Goal: Task Accomplishment & Management: Use online tool/utility

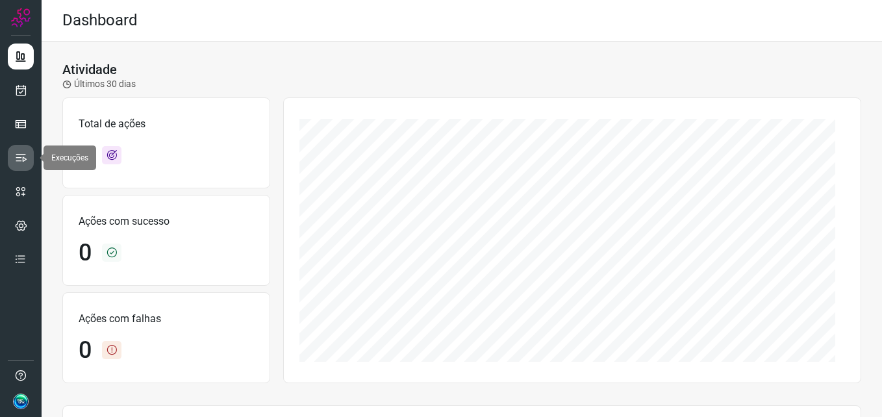
click at [27, 164] on icon at bounding box center [20, 157] width 13 height 13
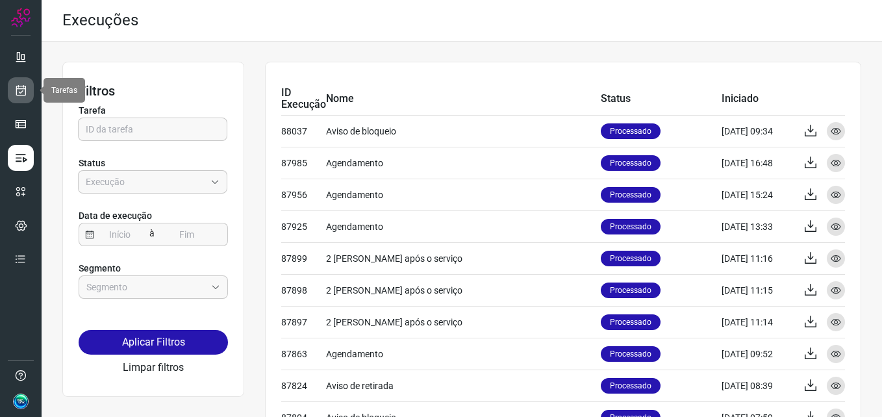
click at [19, 87] on icon at bounding box center [21, 90] width 14 height 13
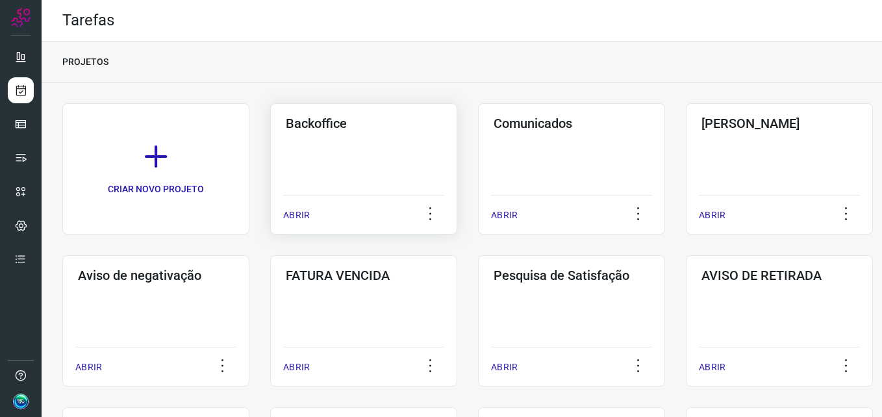
click at [411, 153] on div "Backoffice ABRIR" at bounding box center [363, 168] width 187 height 131
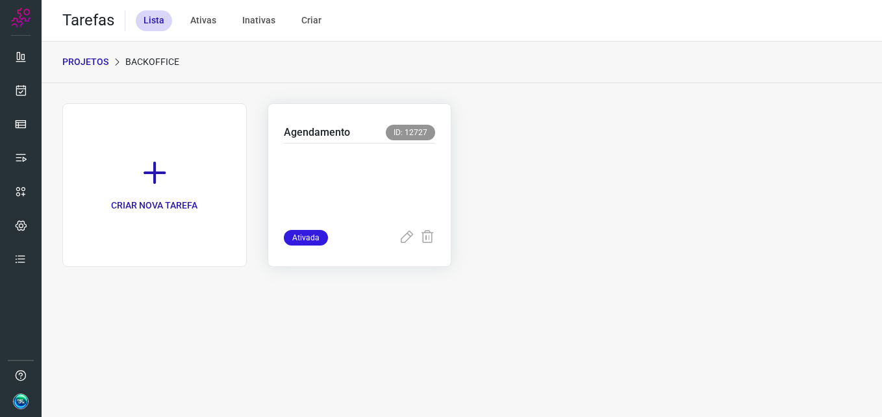
click at [385, 203] on p at bounding box center [360, 183] width 152 height 65
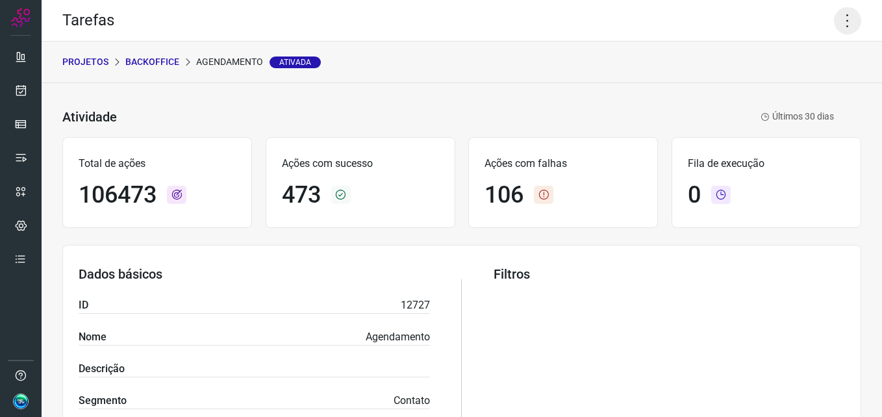
click at [843, 14] on icon at bounding box center [847, 20] width 27 height 27
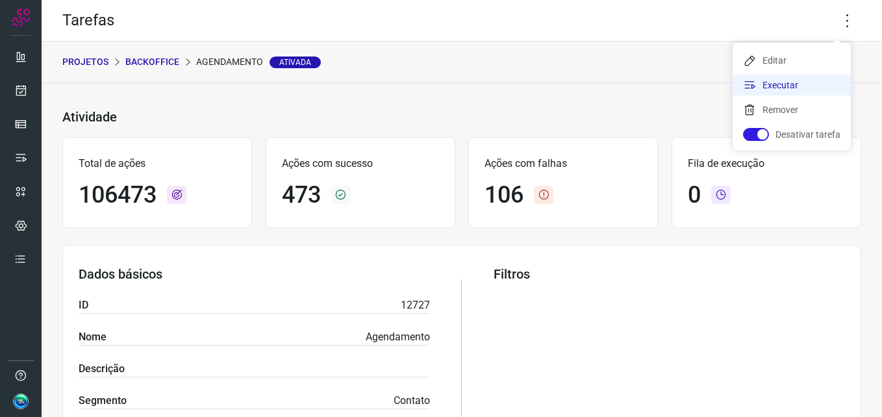
click at [792, 90] on li "Executar" at bounding box center [792, 85] width 118 height 21
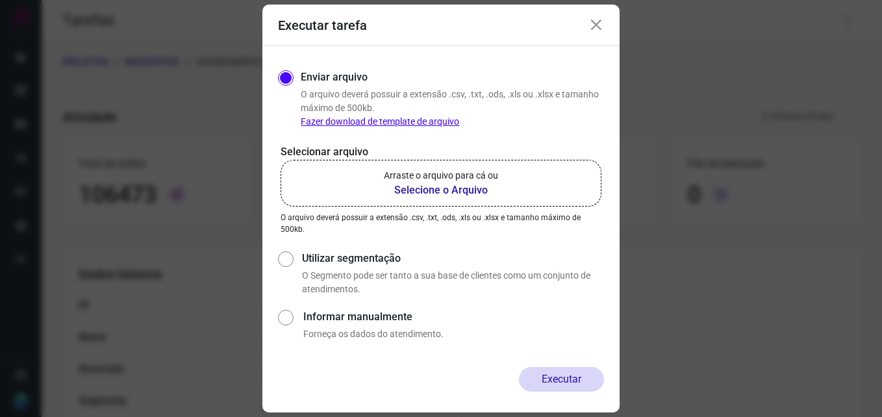
click at [446, 189] on b "Selecione o Arquivo" at bounding box center [441, 191] width 114 height 16
click at [0, 0] on input "Arraste o arquivo para cá ou Selecione o Arquivo" at bounding box center [0, 0] width 0 height 0
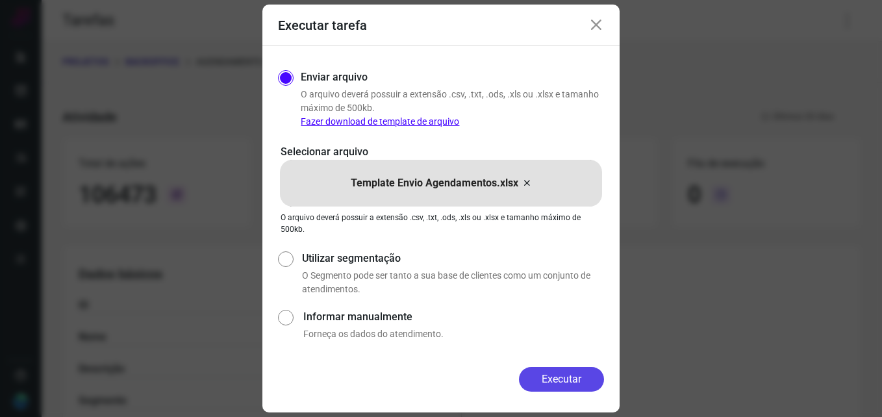
click at [575, 377] on button "Executar" at bounding box center [561, 379] width 85 height 25
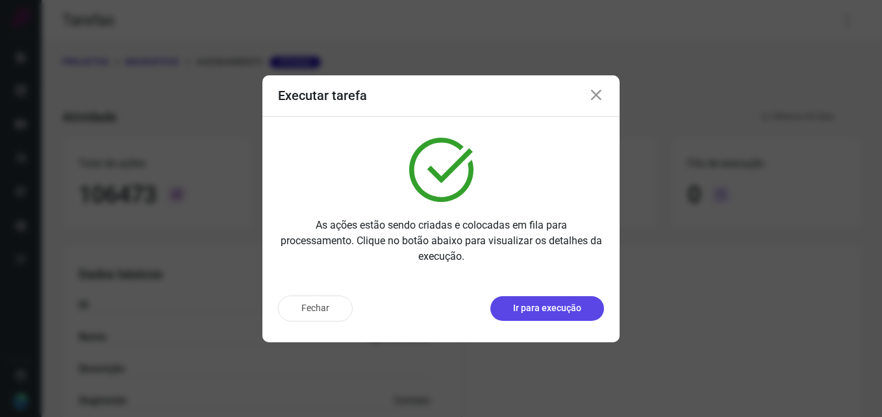
click at [517, 312] on p "Ir para execução" at bounding box center [547, 309] width 68 height 14
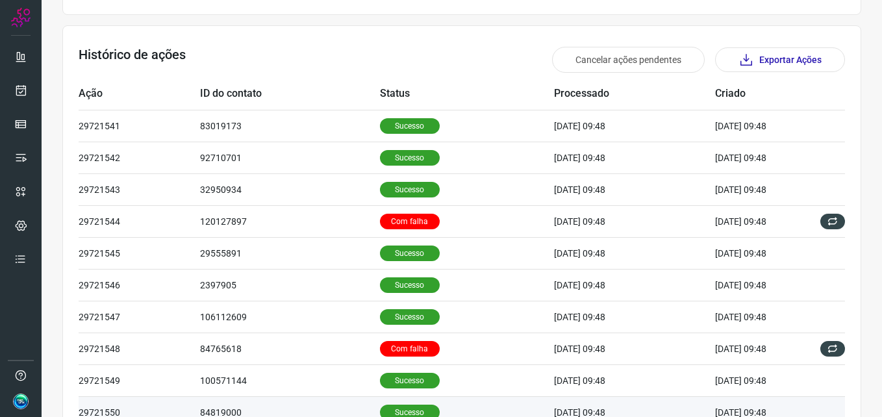
scroll to position [439, 0]
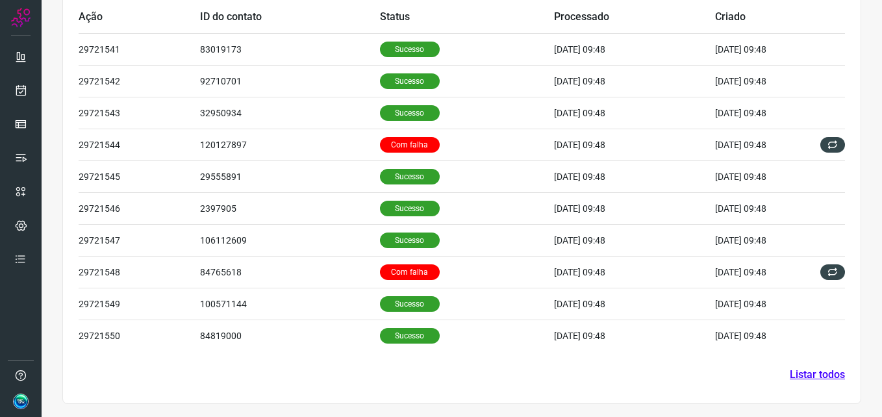
click at [820, 376] on link "Listar todos" at bounding box center [817, 375] width 55 height 16
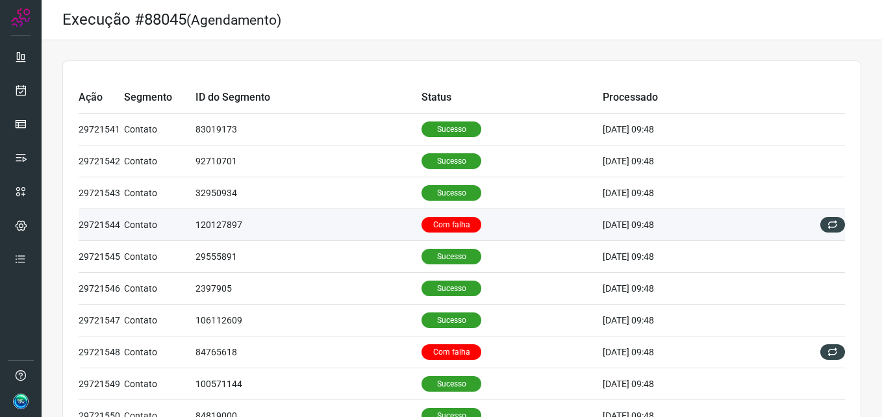
click at [451, 221] on p "Com falha" at bounding box center [452, 225] width 60 height 16
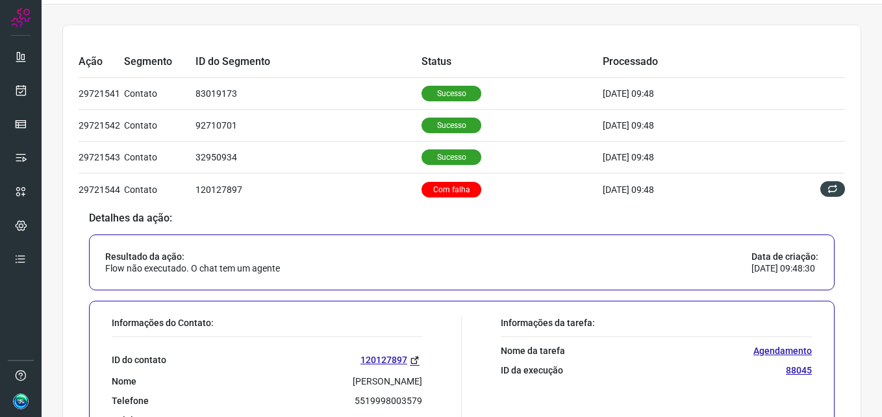
scroll to position [65, 0]
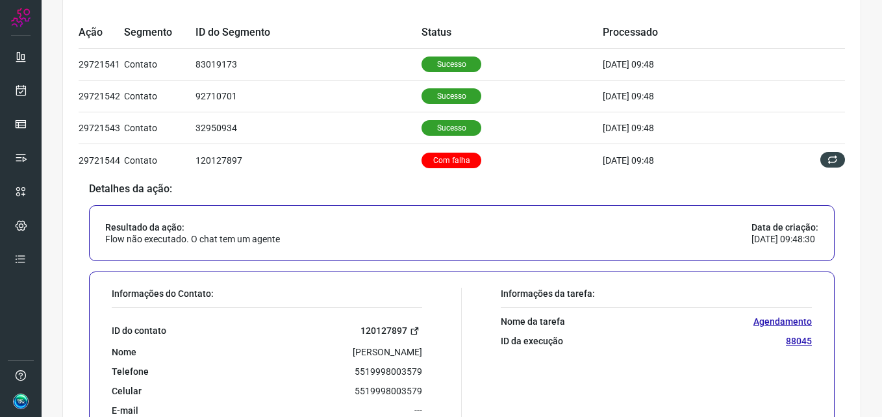
click at [384, 324] on link "120127897" at bounding box center [392, 331] width 62 height 15
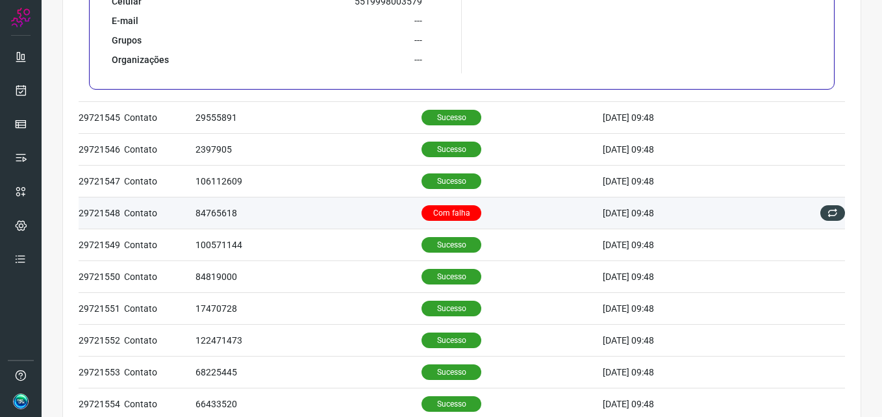
click at [439, 215] on p "Com falha" at bounding box center [452, 213] width 60 height 16
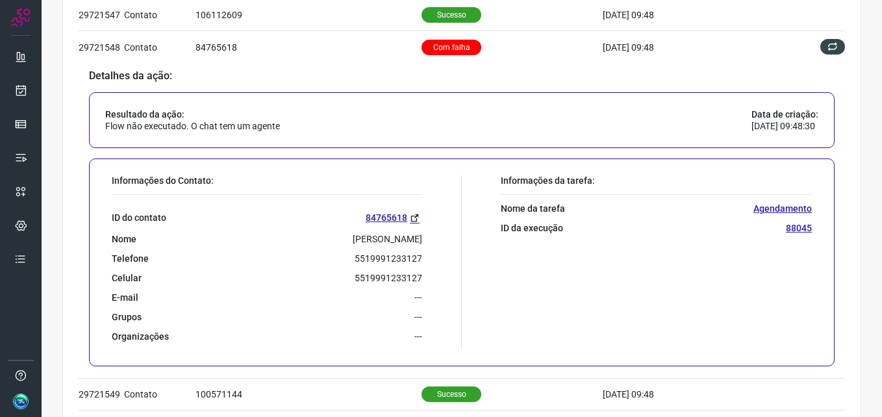
scroll to position [335, 0]
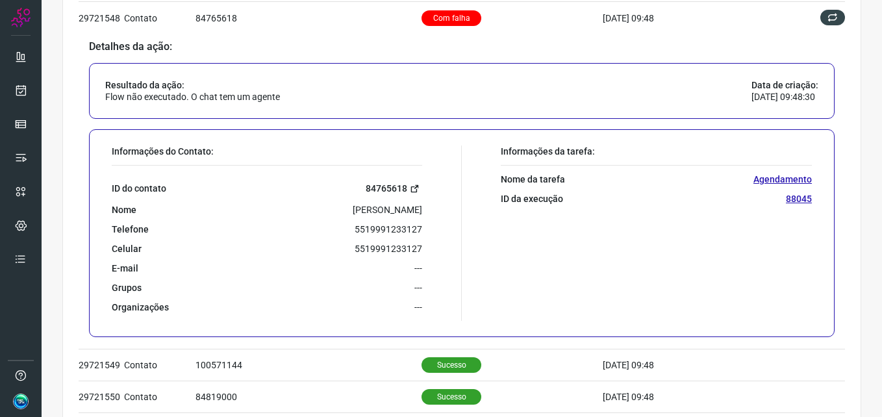
click at [373, 194] on link "84765618" at bounding box center [394, 188] width 57 height 15
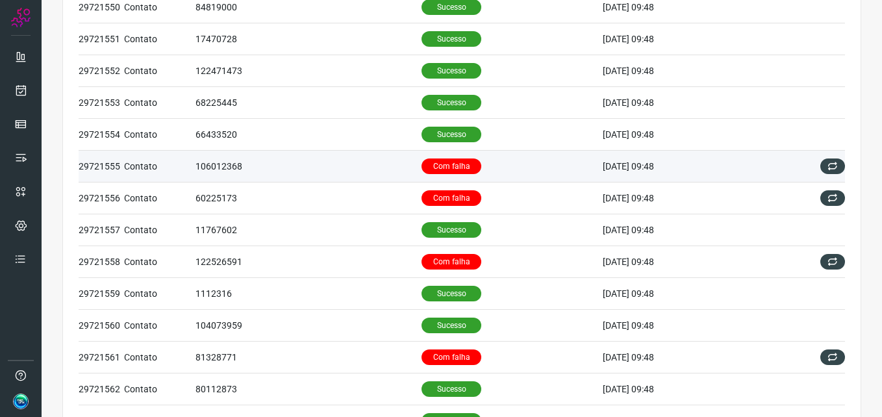
click at [442, 164] on p "Com falha" at bounding box center [452, 167] width 60 height 16
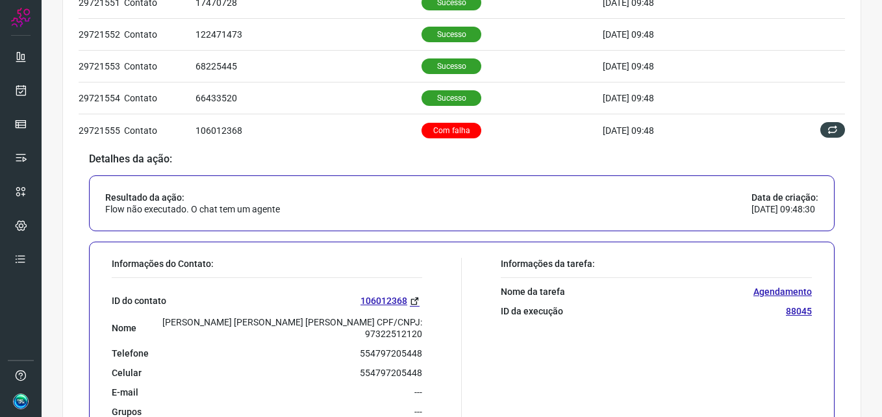
scroll to position [474, 0]
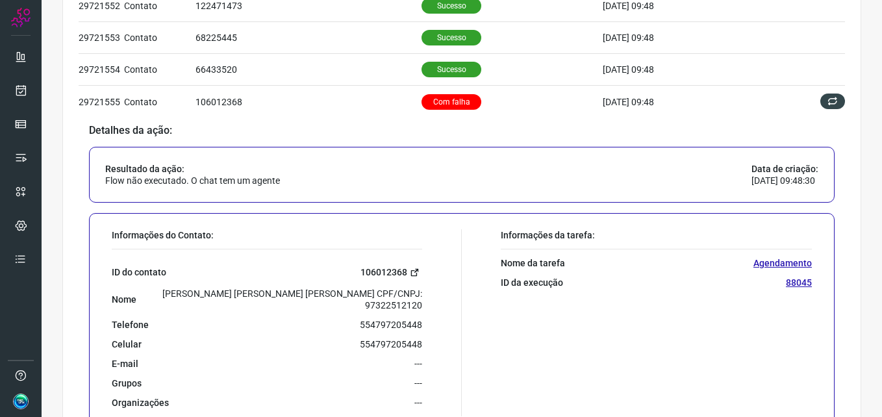
click at [385, 270] on link "106012368" at bounding box center [392, 272] width 62 height 15
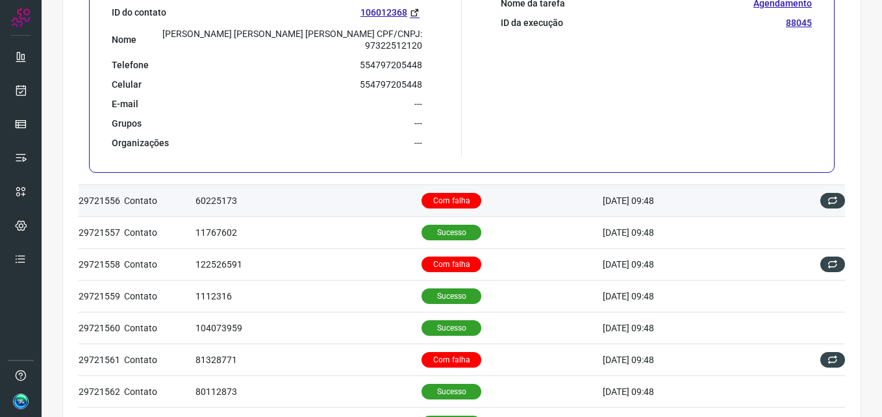
click at [444, 193] on p "Com falha" at bounding box center [452, 201] width 60 height 16
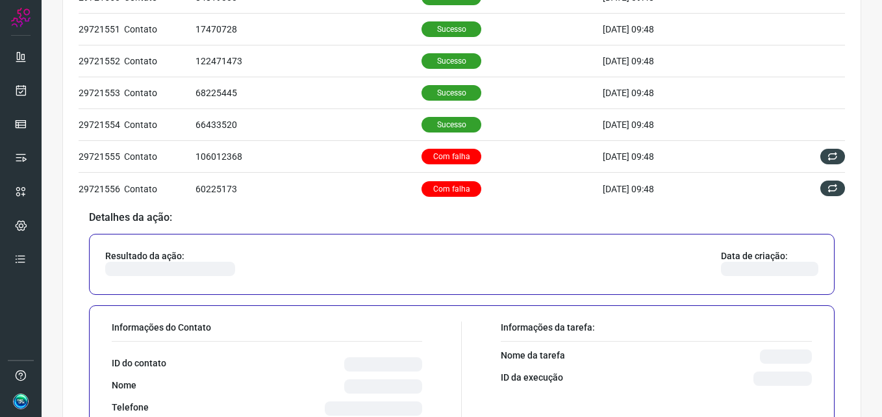
scroll to position [548, 0]
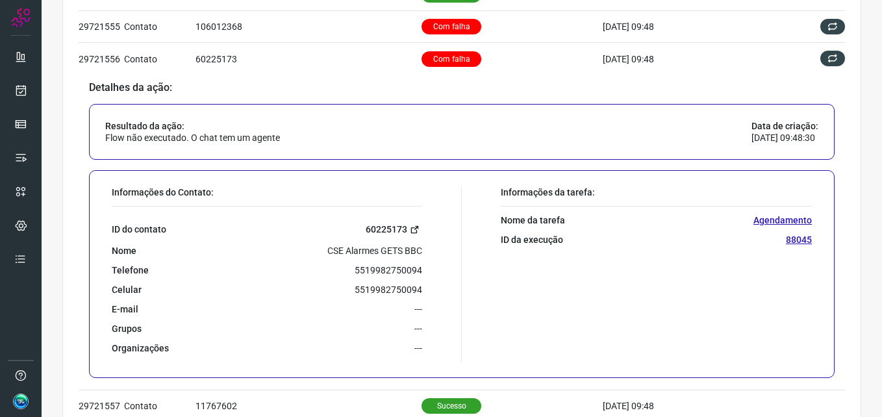
click at [399, 224] on link "60225173" at bounding box center [394, 229] width 57 height 15
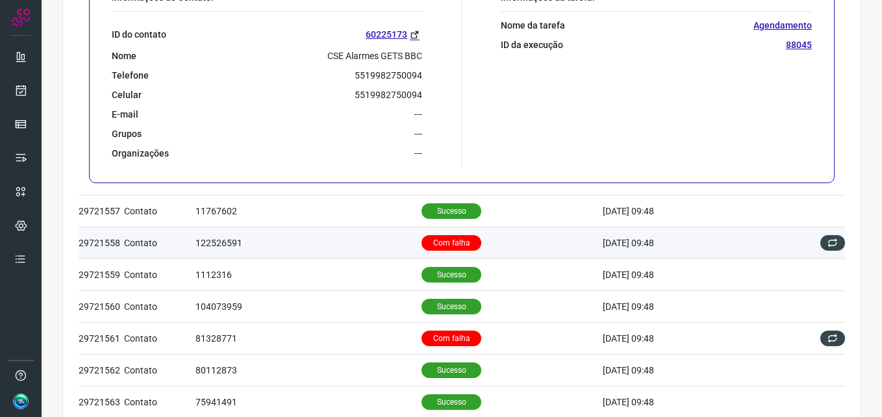
click at [424, 246] on p "Com falha" at bounding box center [452, 243] width 60 height 16
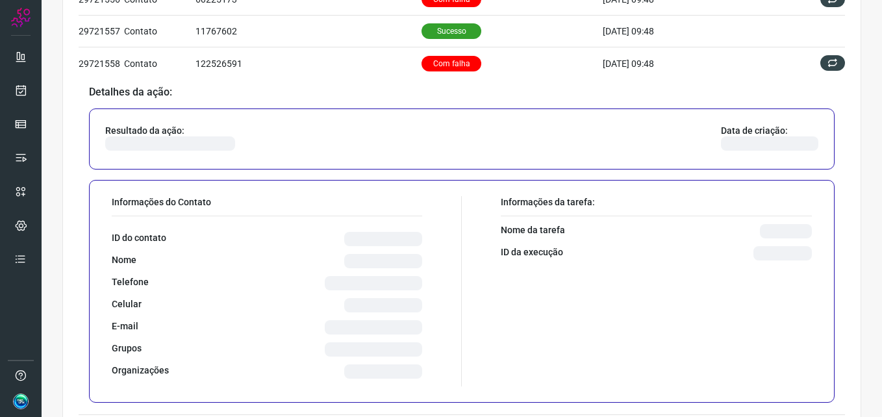
scroll to position [623, 0]
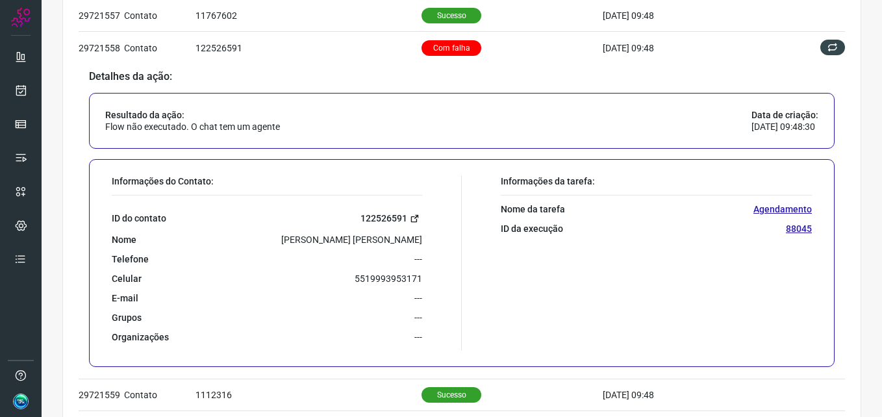
click at [374, 212] on link "122526591" at bounding box center [392, 218] width 62 height 15
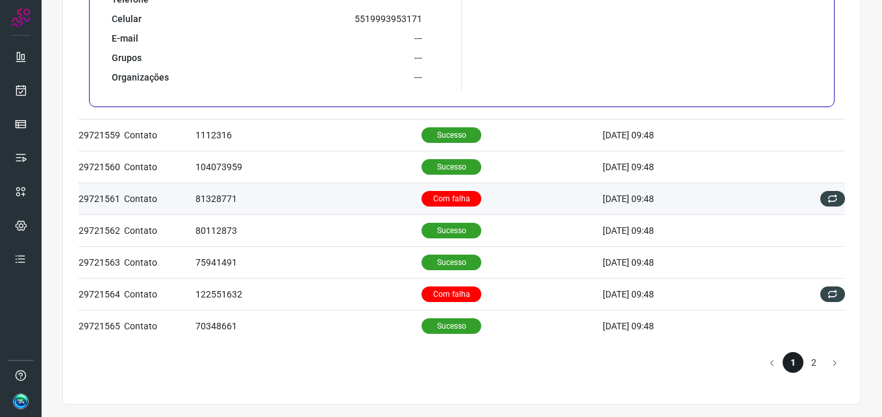
click at [443, 194] on p "Com falha" at bounding box center [452, 199] width 60 height 16
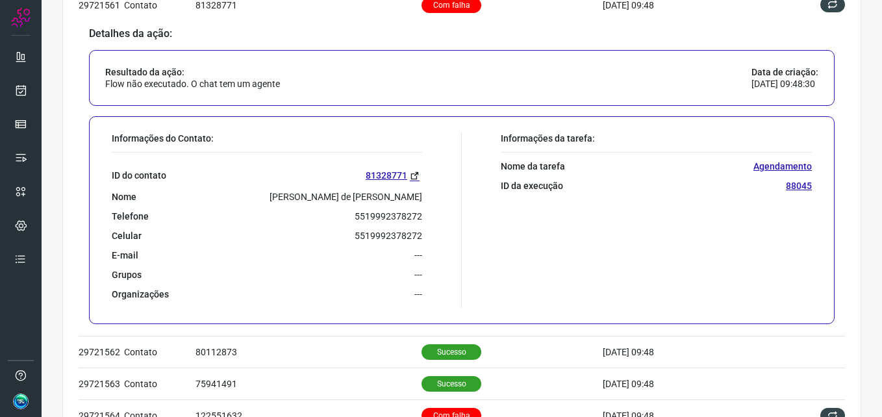
scroll to position [763, 0]
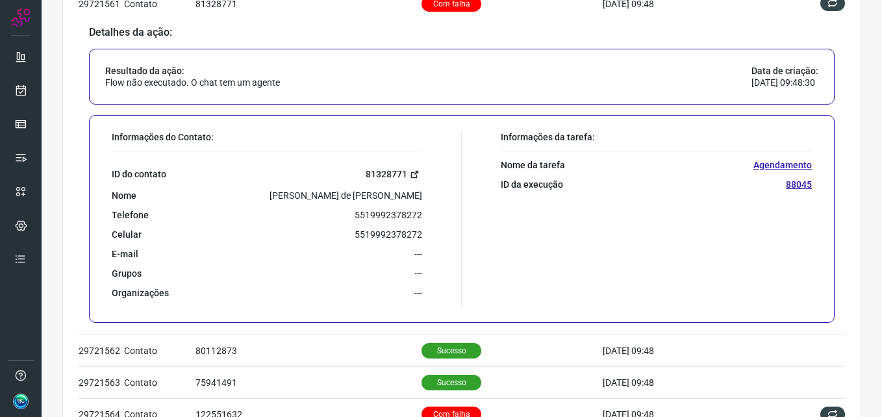
click at [392, 168] on link "81328771" at bounding box center [394, 174] width 57 height 15
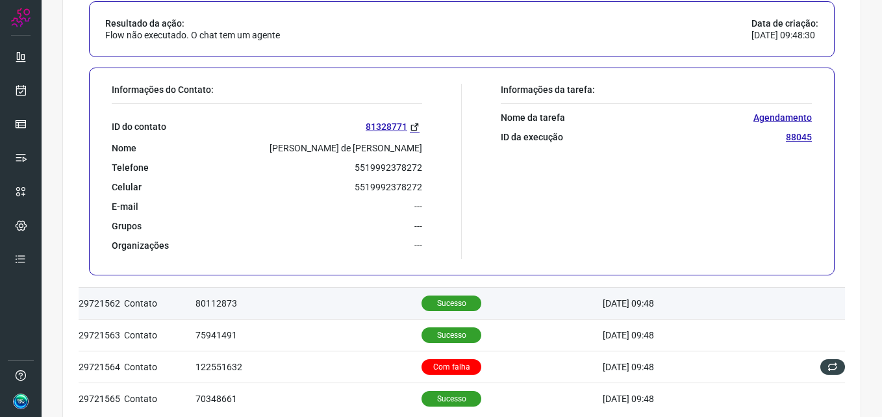
scroll to position [884, 0]
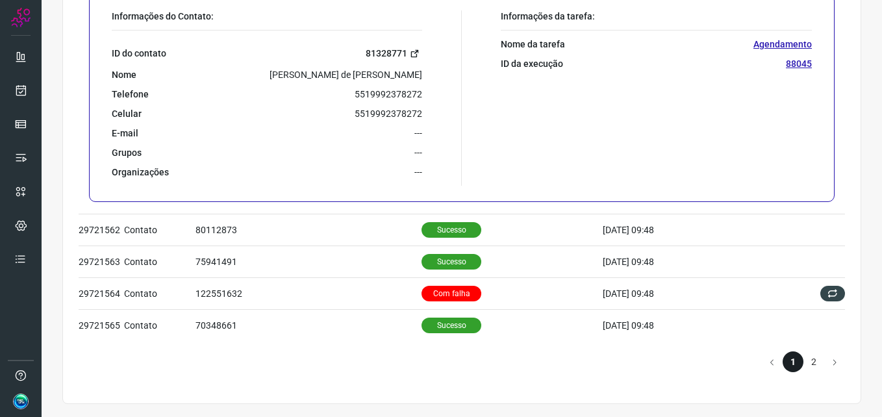
click at [393, 53] on link "81328771" at bounding box center [394, 53] width 57 height 15
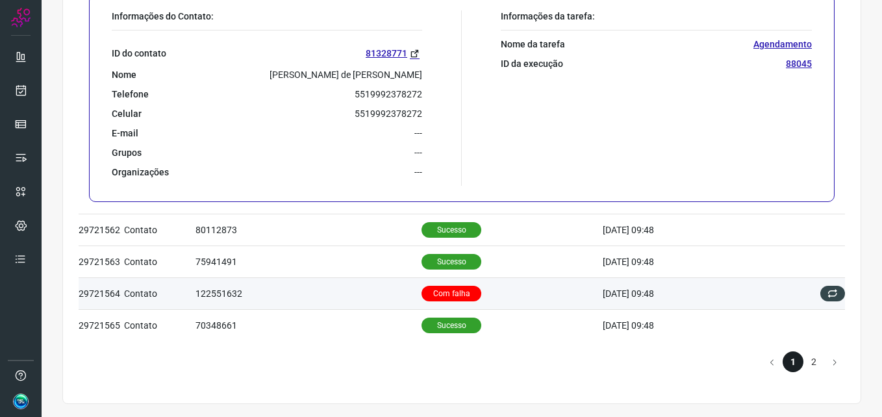
click at [435, 290] on p "Com falha" at bounding box center [452, 294] width 60 height 16
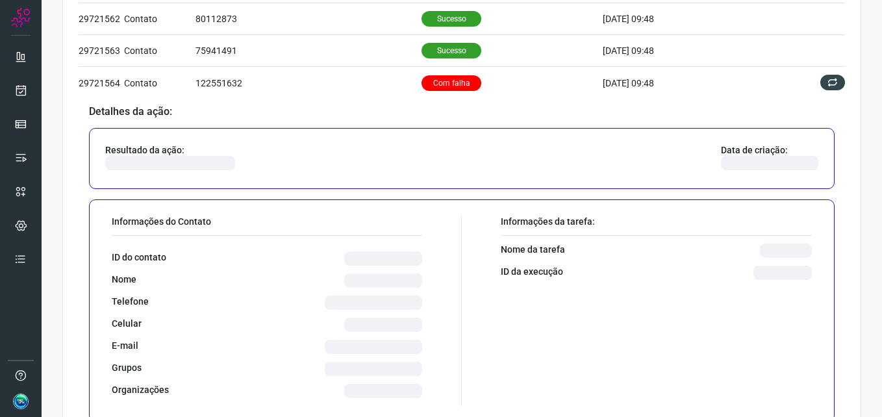
scroll to position [829, 0]
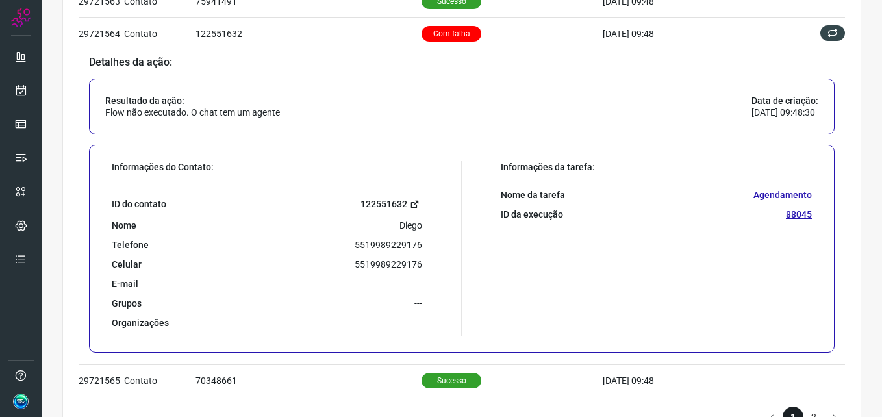
click at [392, 201] on link "122551632" at bounding box center [392, 204] width 62 height 15
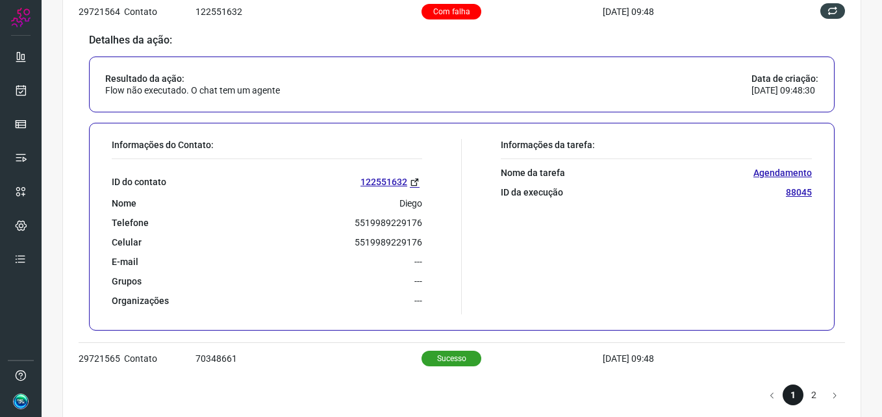
scroll to position [819, 0]
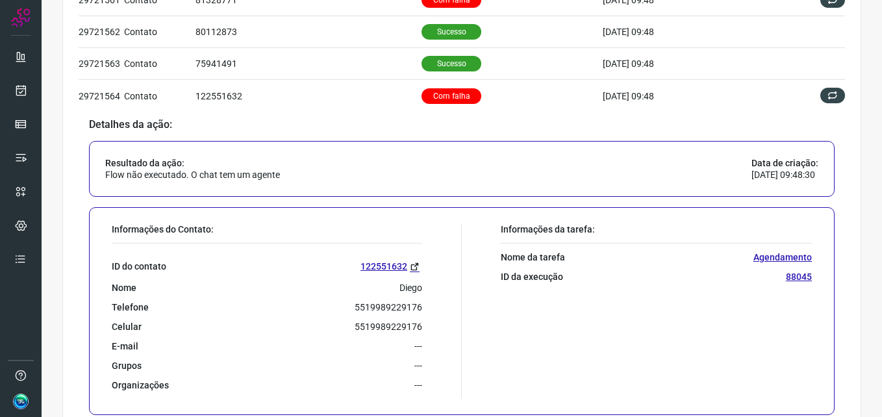
scroll to position [884, 0]
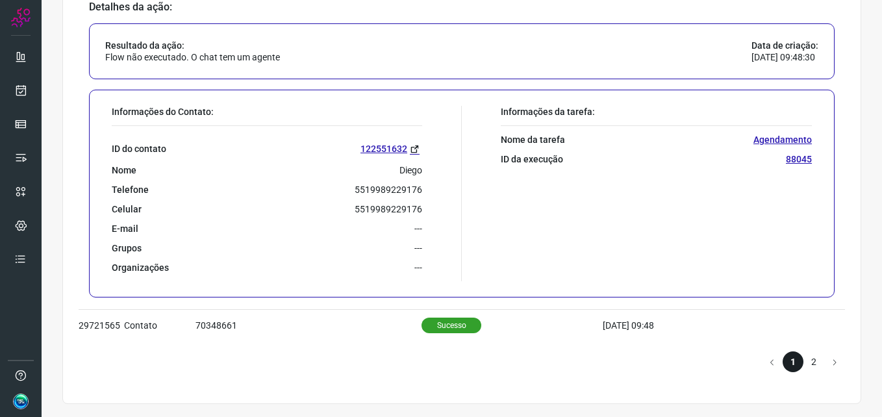
click at [805, 367] on li "2" at bounding box center [814, 362] width 21 height 21
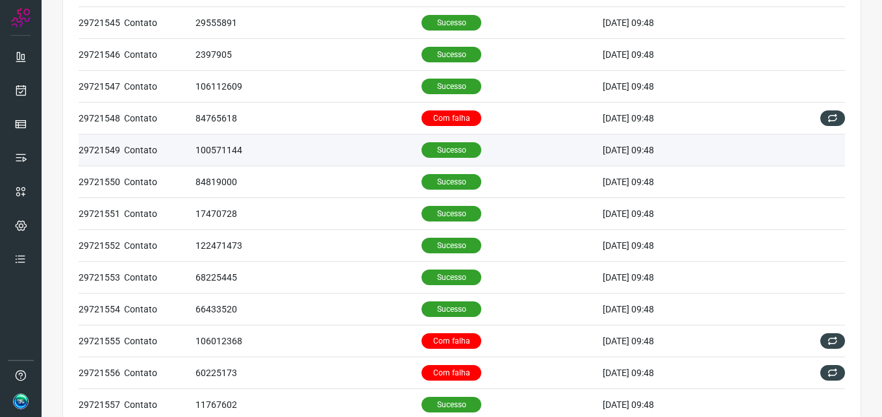
scroll to position [106, 0]
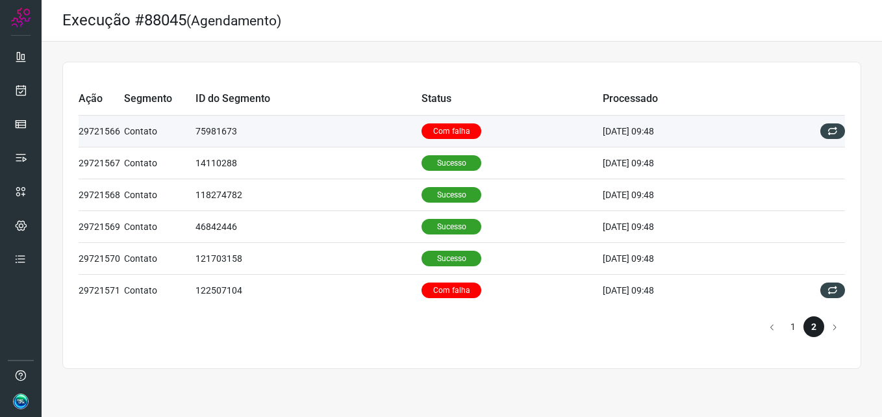
click at [428, 131] on p "Com falha" at bounding box center [452, 131] width 60 height 16
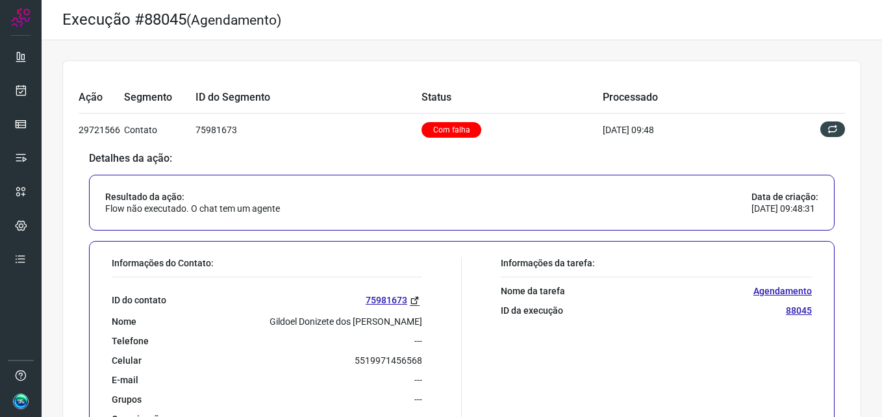
scroll to position [65, 0]
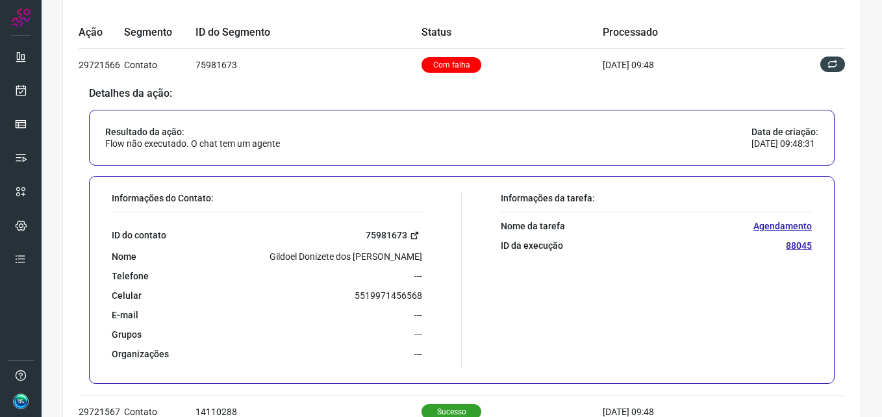
click at [396, 230] on link "75981673" at bounding box center [394, 235] width 57 height 15
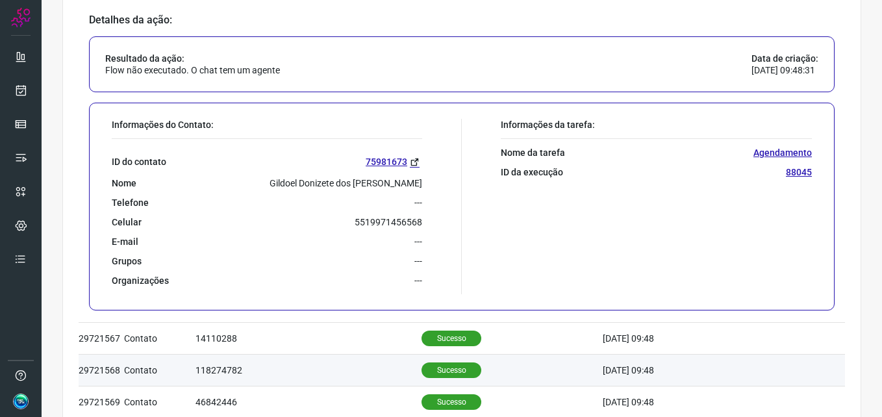
scroll to position [279, 0]
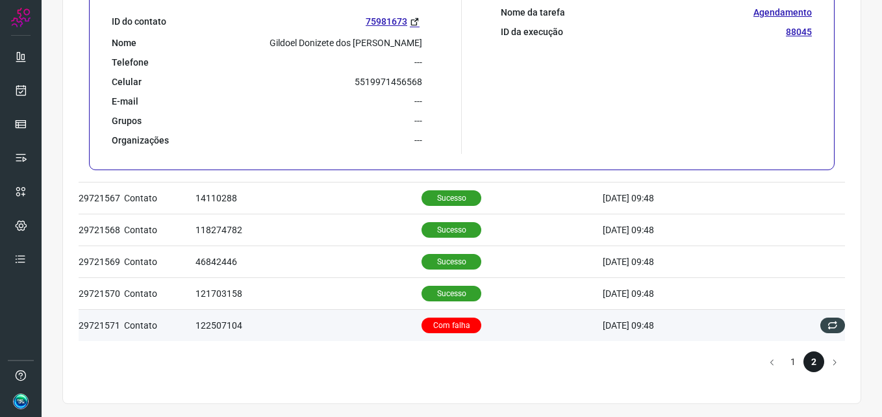
click at [437, 333] on p "Com falha" at bounding box center [452, 326] width 60 height 16
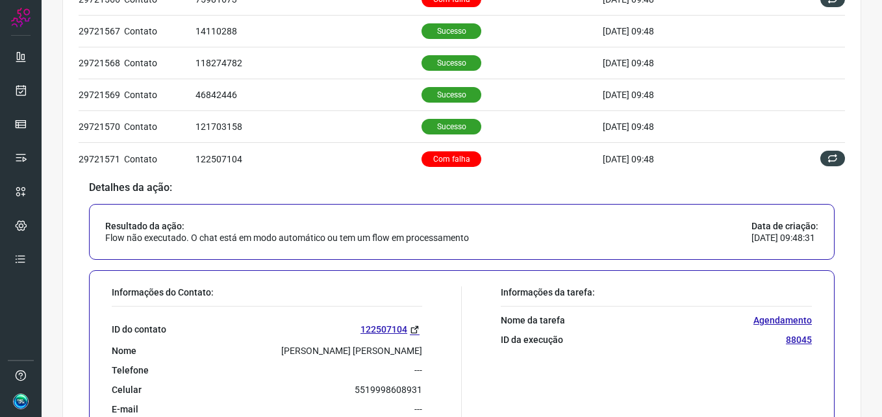
scroll to position [195, 0]
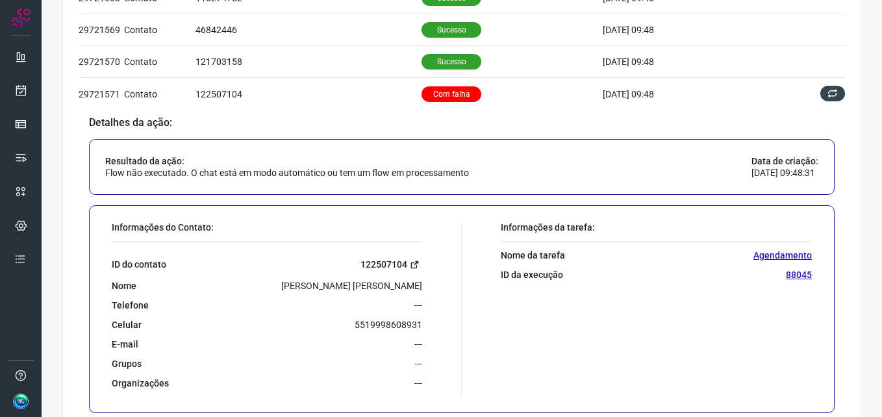
click at [385, 259] on link "122507104" at bounding box center [392, 264] width 62 height 15
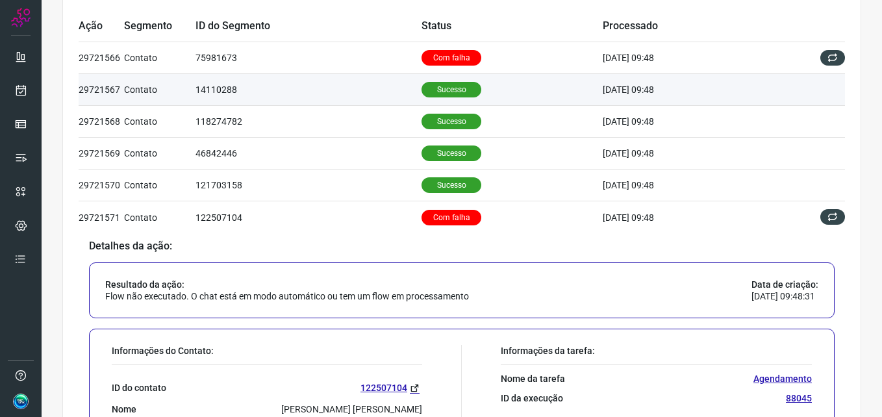
scroll to position [0, 0]
